Goal: Check status

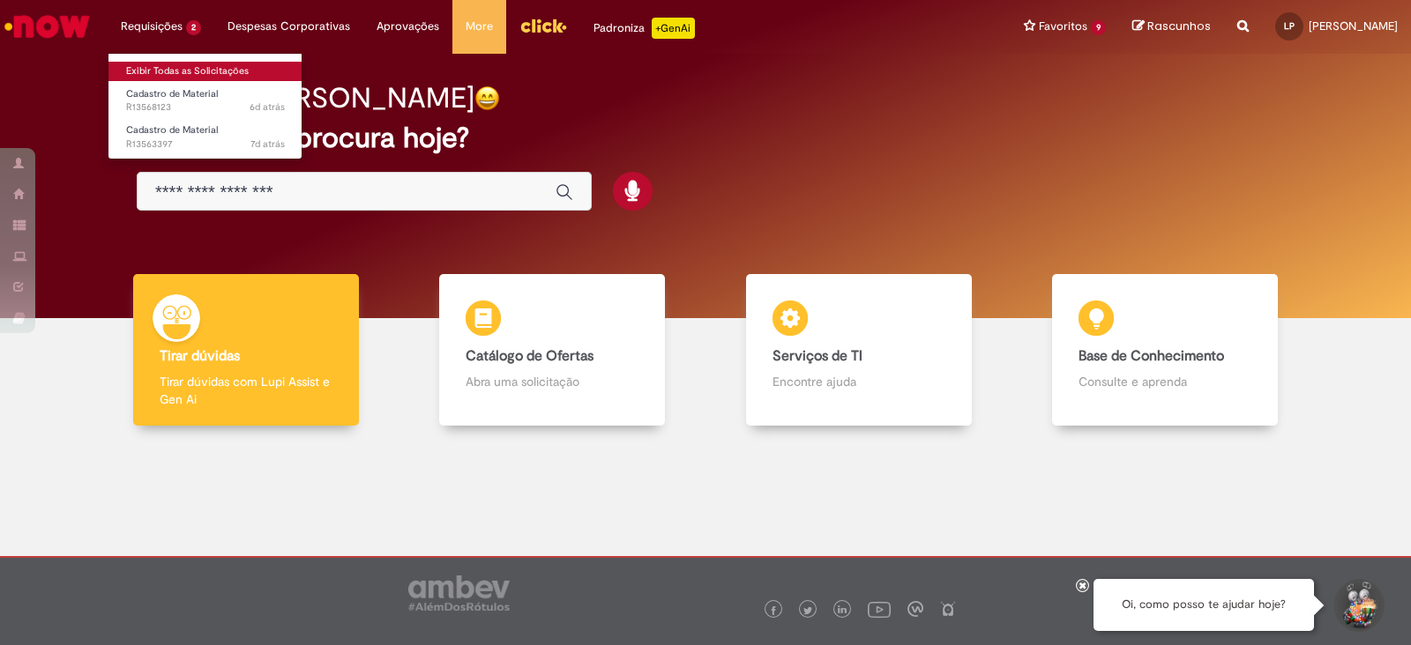
click at [145, 70] on link "Exibir Todas as Solicitações" at bounding box center [205, 71] width 194 height 19
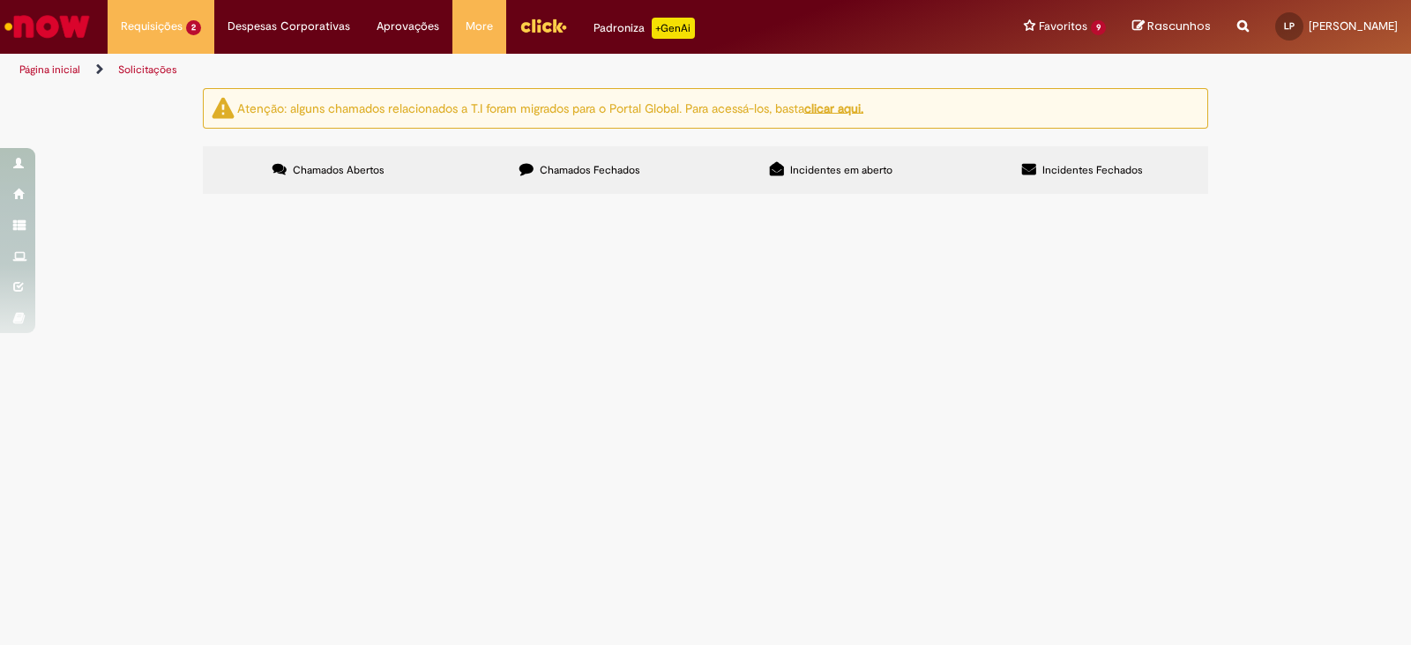
click at [0, 0] on span "CADASTRO EM MASSA TAMPAS 3040 INJECAP X SAPUCAIA" at bounding box center [0, 0] width 0 height 0
click at [0, 0] on span "R13563397" at bounding box center [0, 0] width 0 height 0
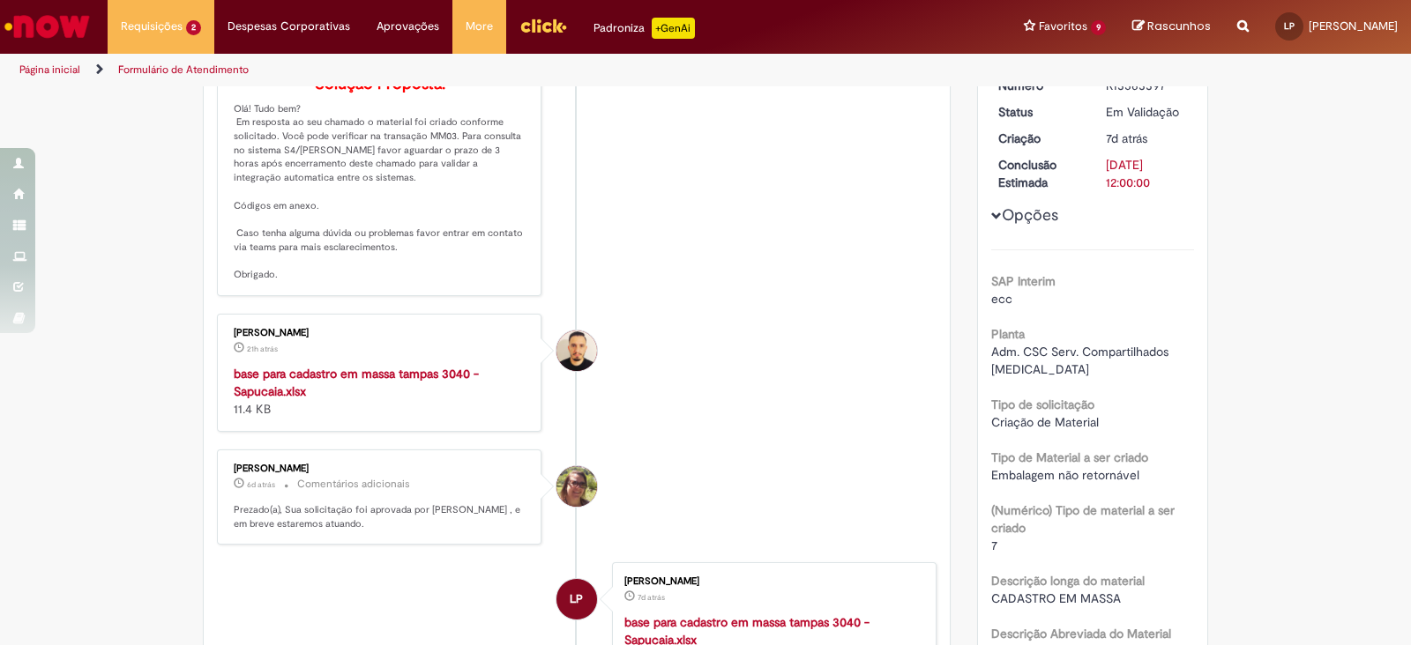
scroll to position [331, 0]
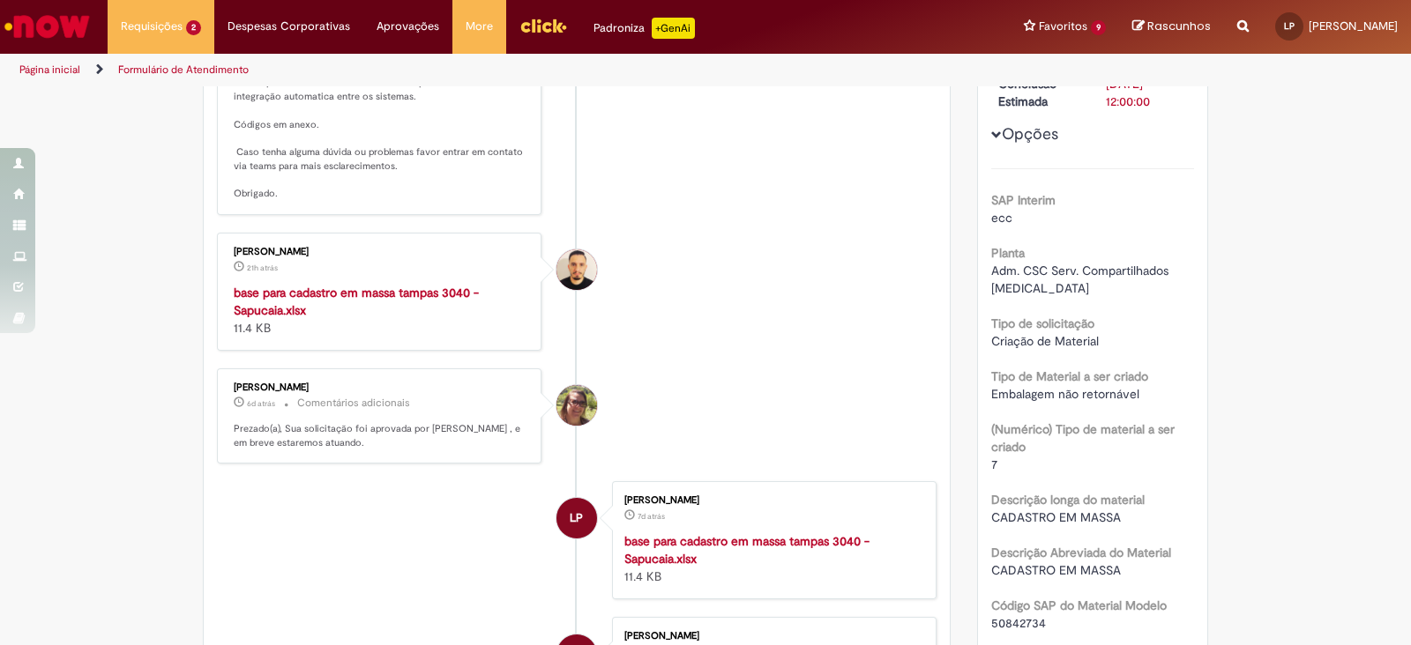
click at [252, 318] on strong "base para cadastro em massa tampas 3040 - Sapucaia.xlsx" at bounding box center [356, 302] width 245 height 34
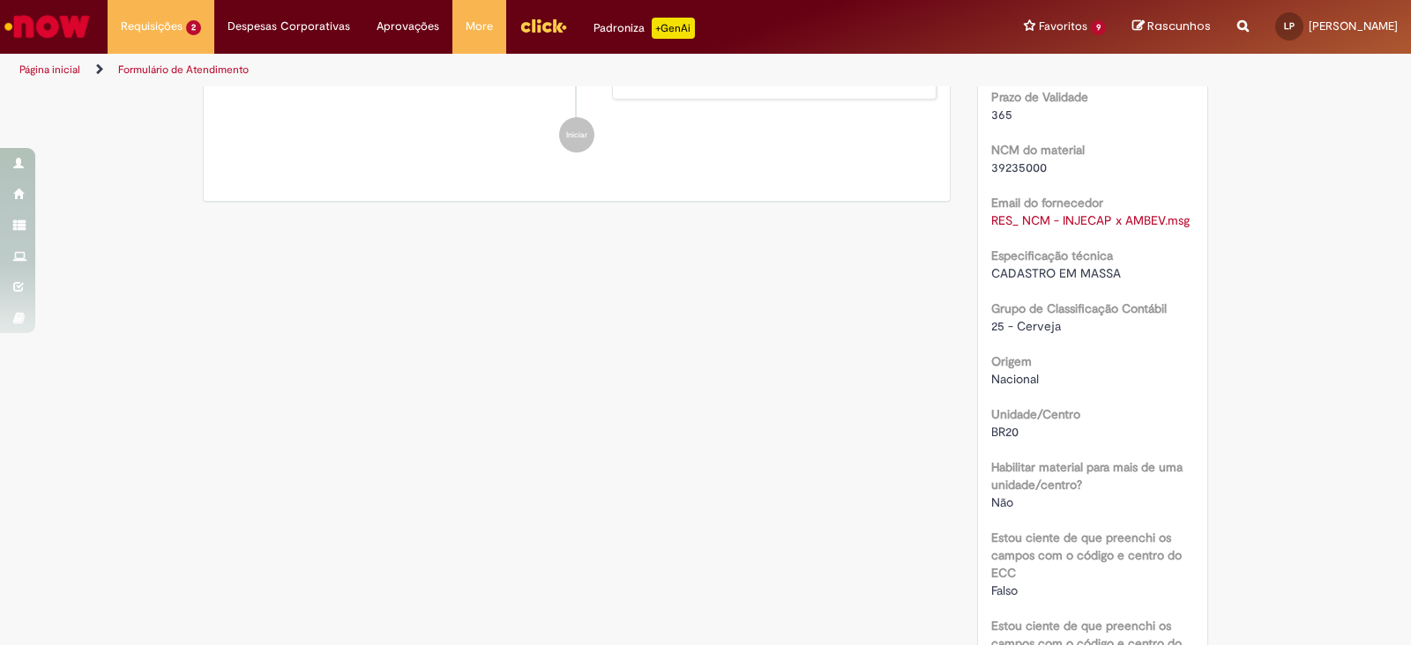
scroll to position [1102, 0]
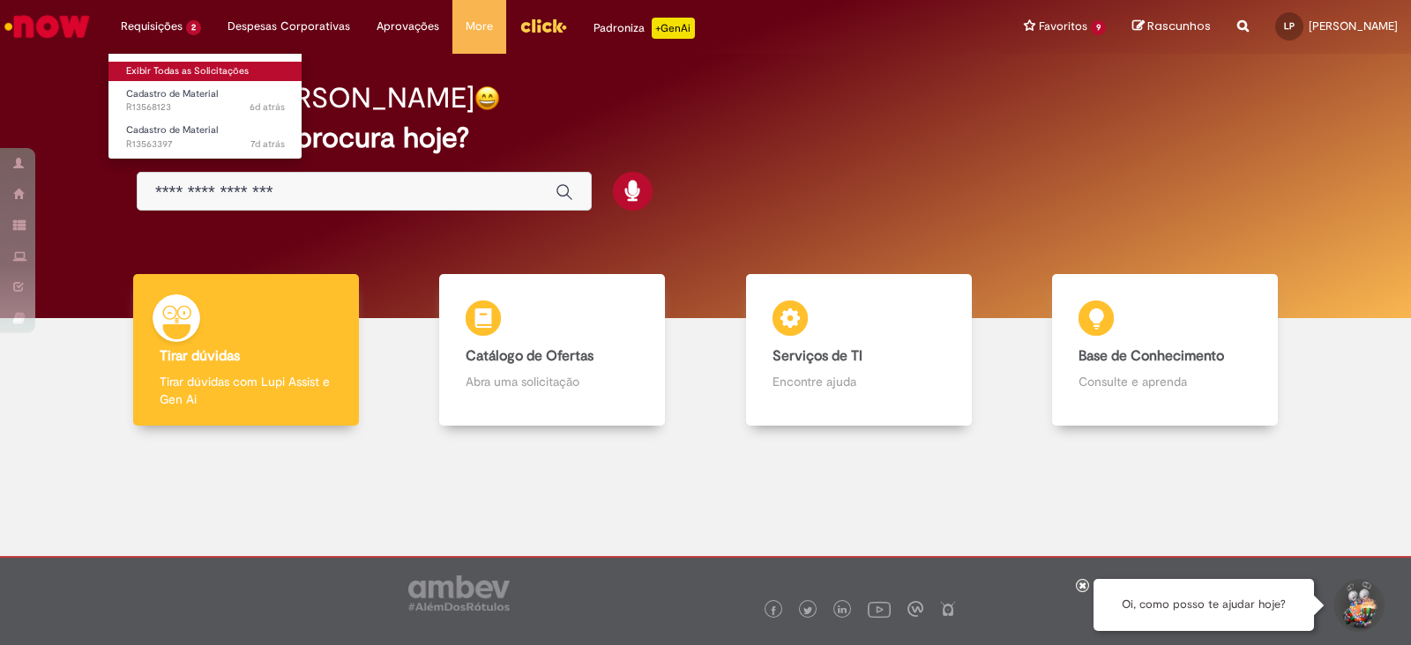
click at [168, 71] on link "Exibir Todas as Solicitações" at bounding box center [205, 71] width 194 height 19
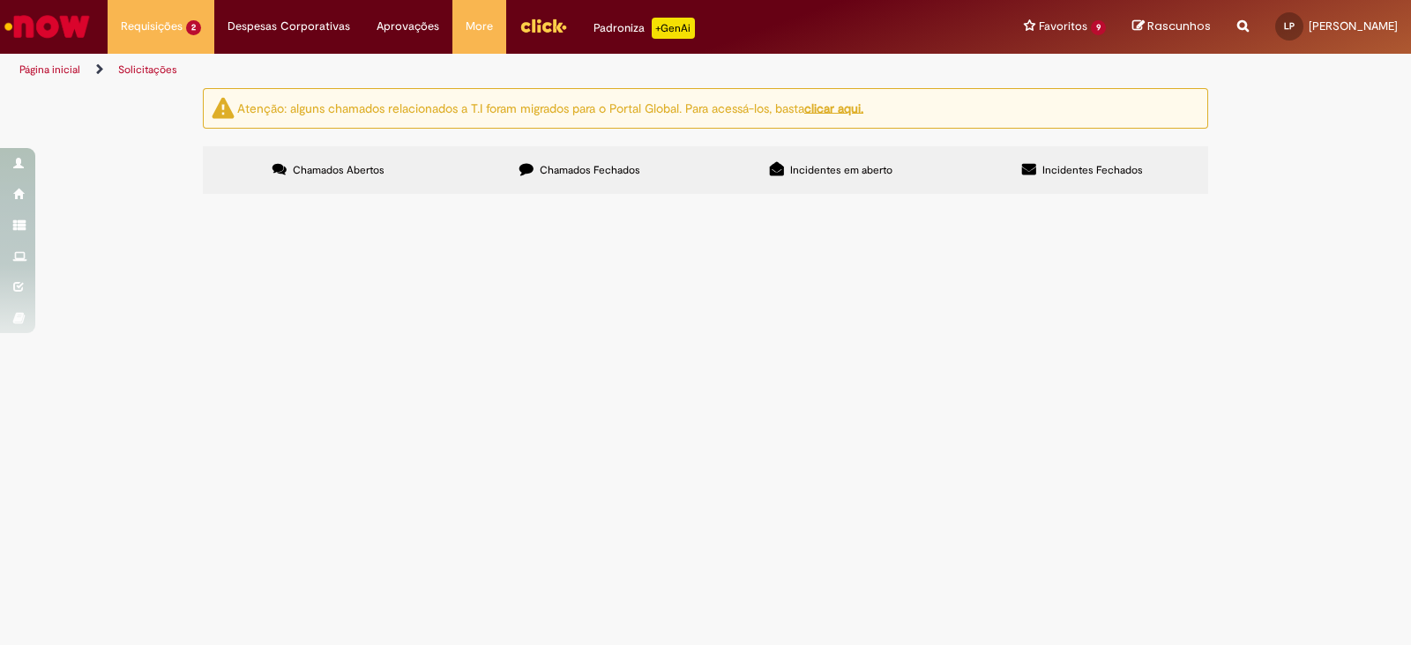
click at [574, 174] on span "Chamados Fechados" at bounding box center [590, 170] width 101 height 14
click at [0, 0] on span "Criar ou Incluir Item em Contrato - (Ativo de Giro/Empresas Verticalizadas e In…" at bounding box center [0, 0] width 0 height 0
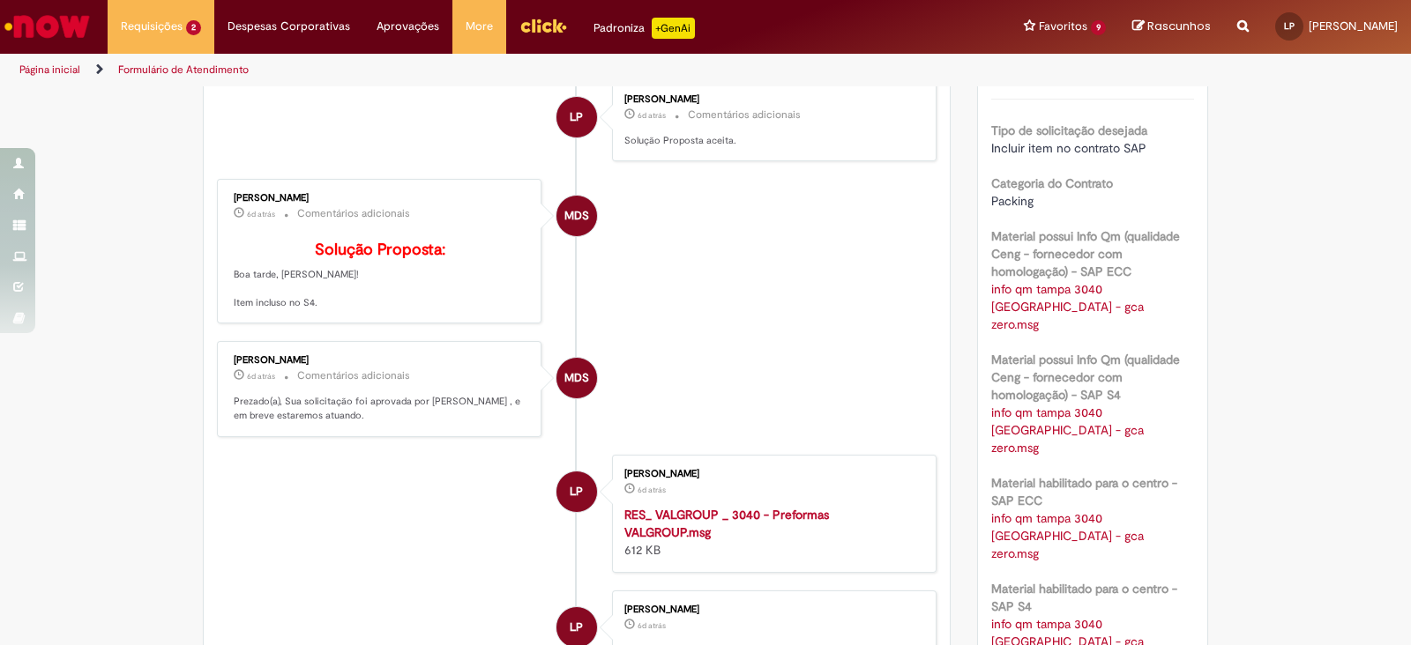
scroll to position [331, 0]
